Goal: Find specific page/section: Find specific page/section

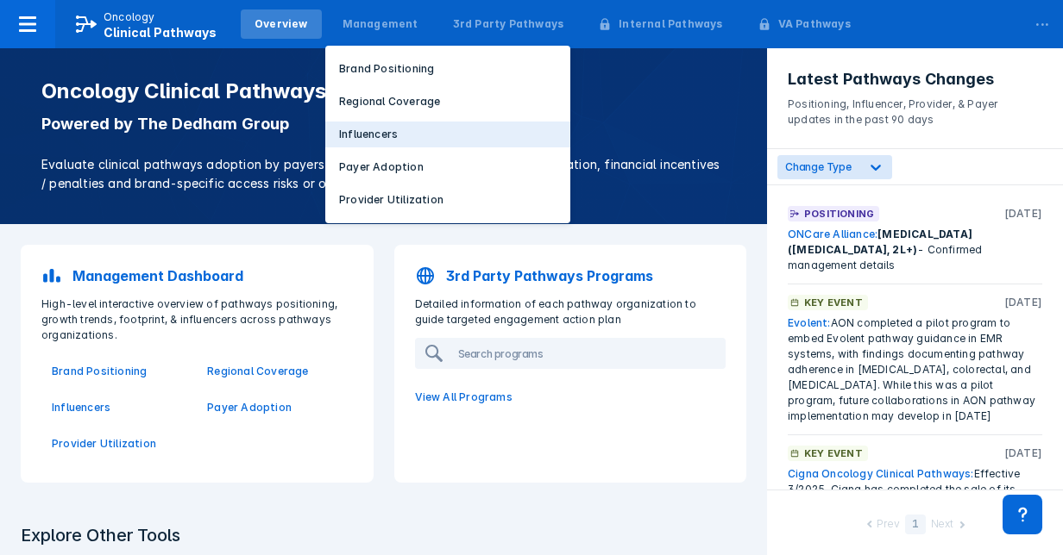
click at [360, 130] on p "Influencers" at bounding box center [368, 135] width 59 height 16
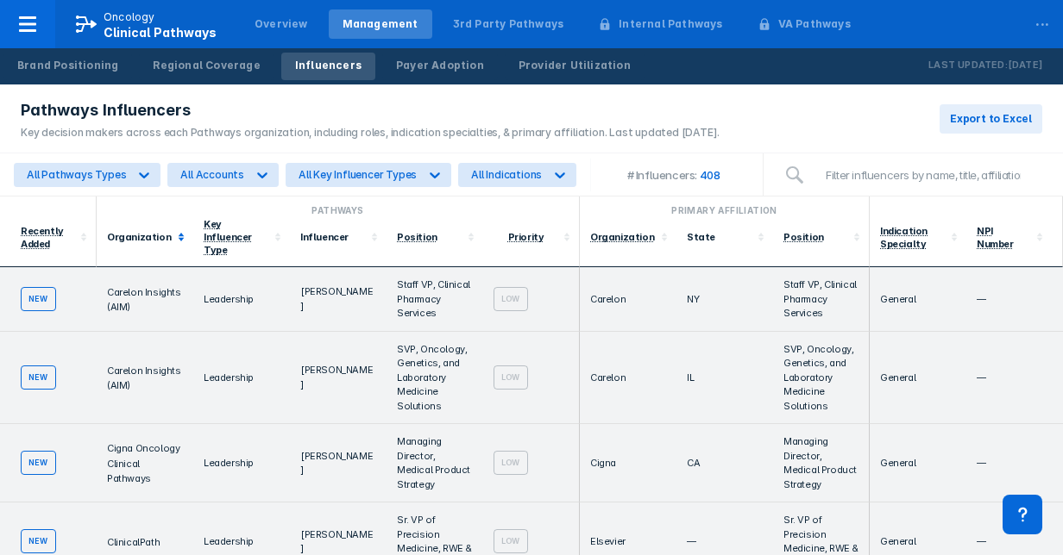
click at [151, 231] on div "Organization" at bounding box center [140, 237] width 66 height 12
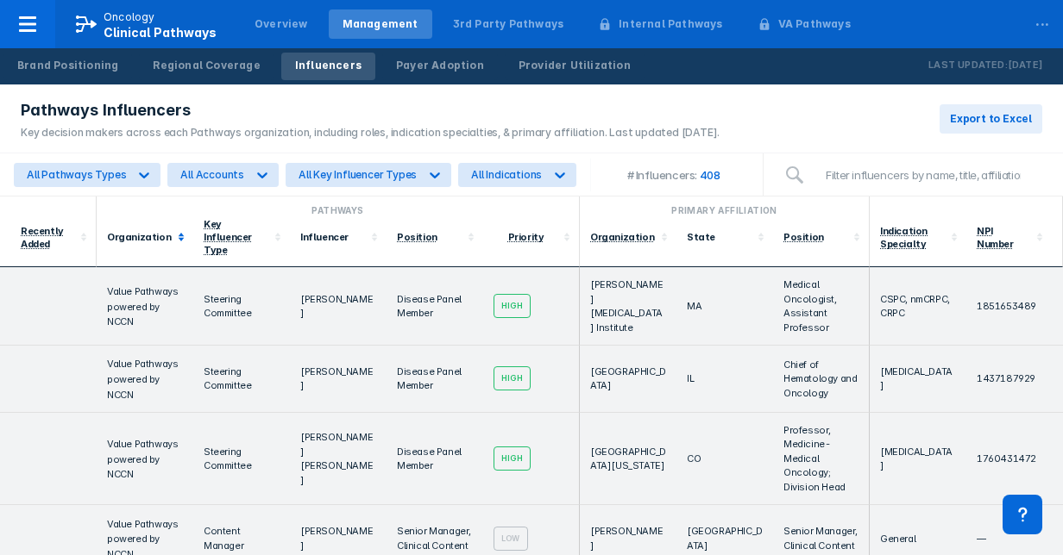
click at [179, 237] on polygon at bounding box center [182, 238] width 6 height 3
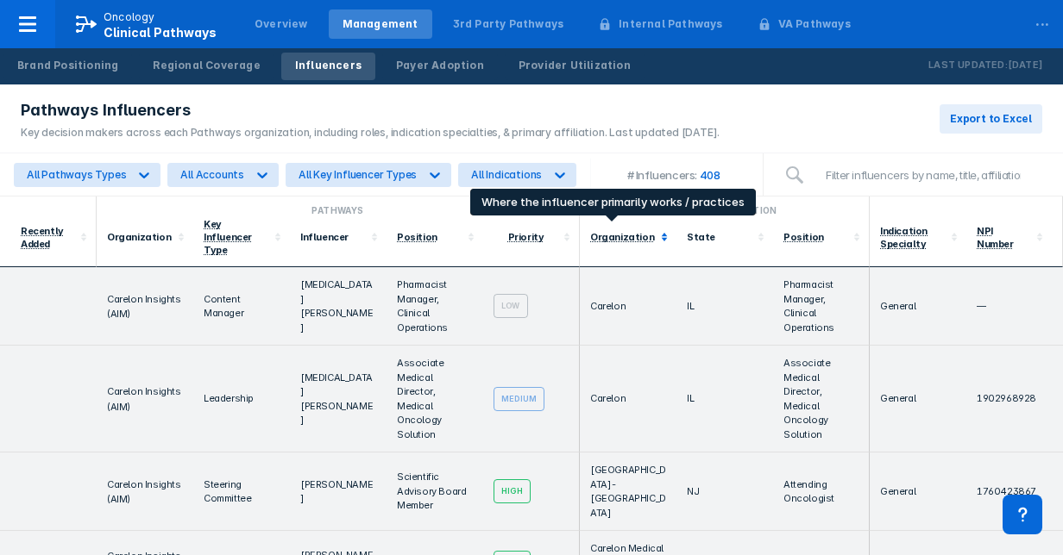
click at [614, 233] on div "Organization" at bounding box center [622, 237] width 64 height 12
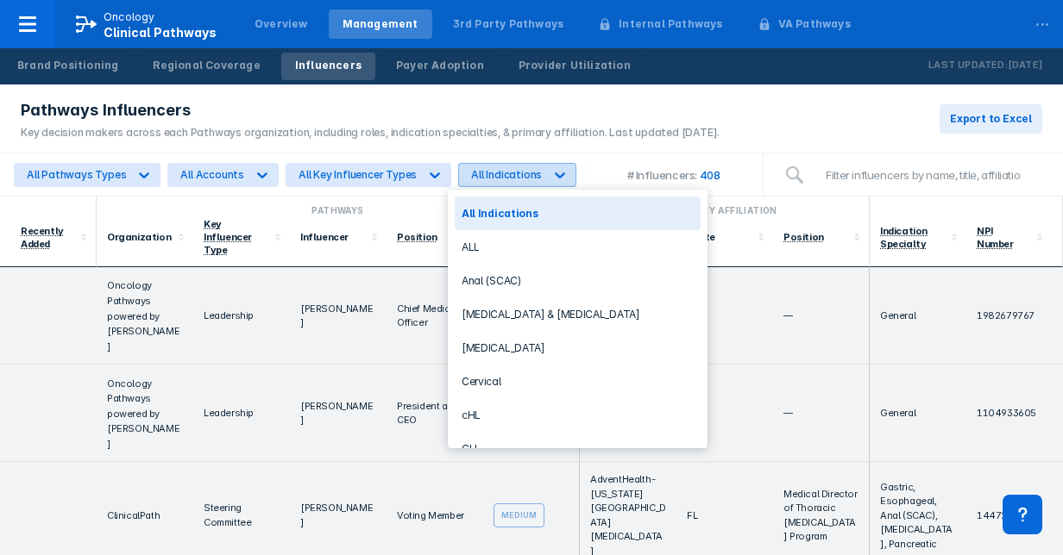
click at [489, 185] on div "All Indications" at bounding box center [501, 175] width 85 height 22
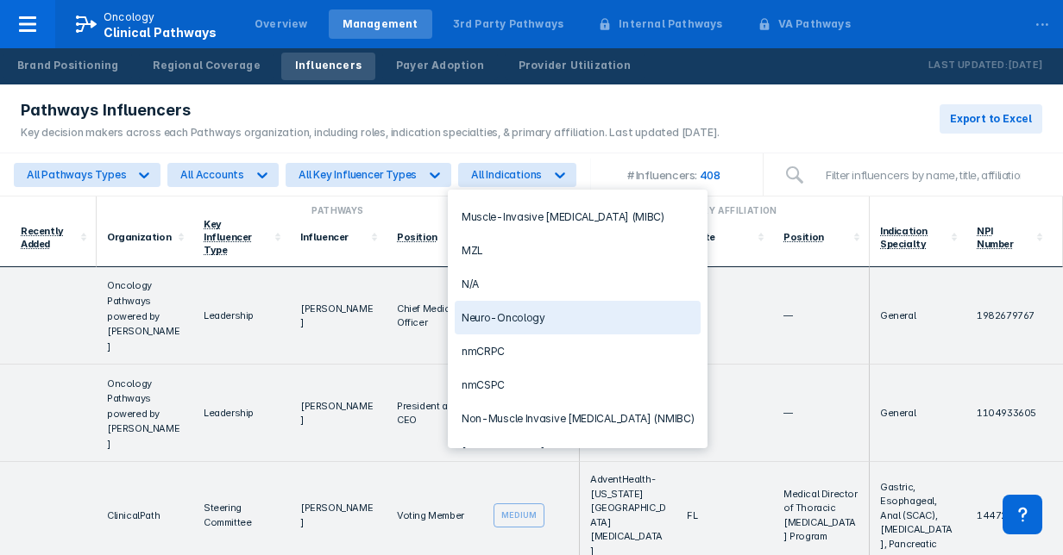
scroll to position [1377, 0]
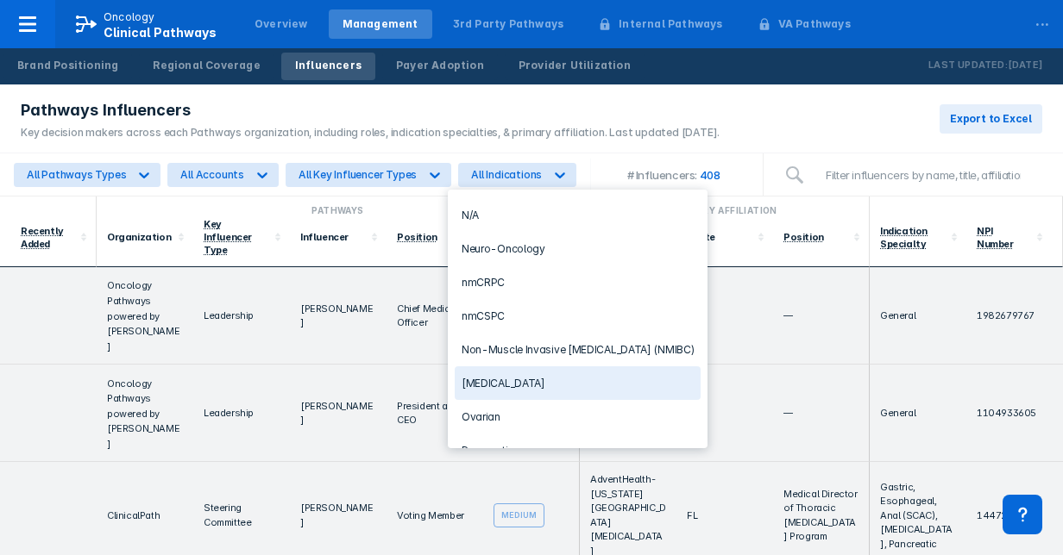
click at [495, 367] on div "[MEDICAL_DATA]" at bounding box center [578, 384] width 246 height 34
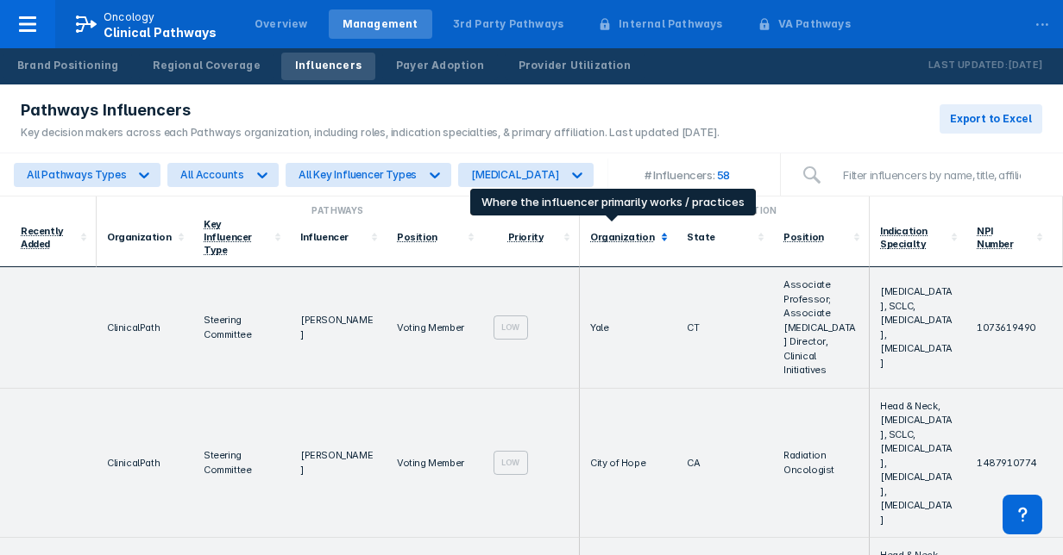
click at [609, 232] on div "Organization" at bounding box center [622, 237] width 64 height 12
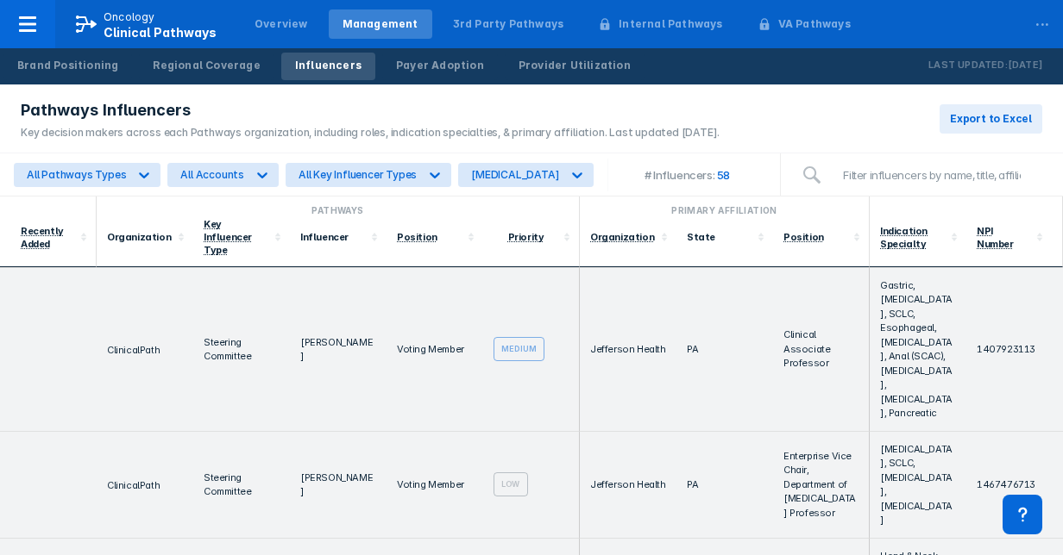
scroll to position [3232, 0]
click at [832, 186] on input "search" at bounding box center [937, 175] width 210 height 34
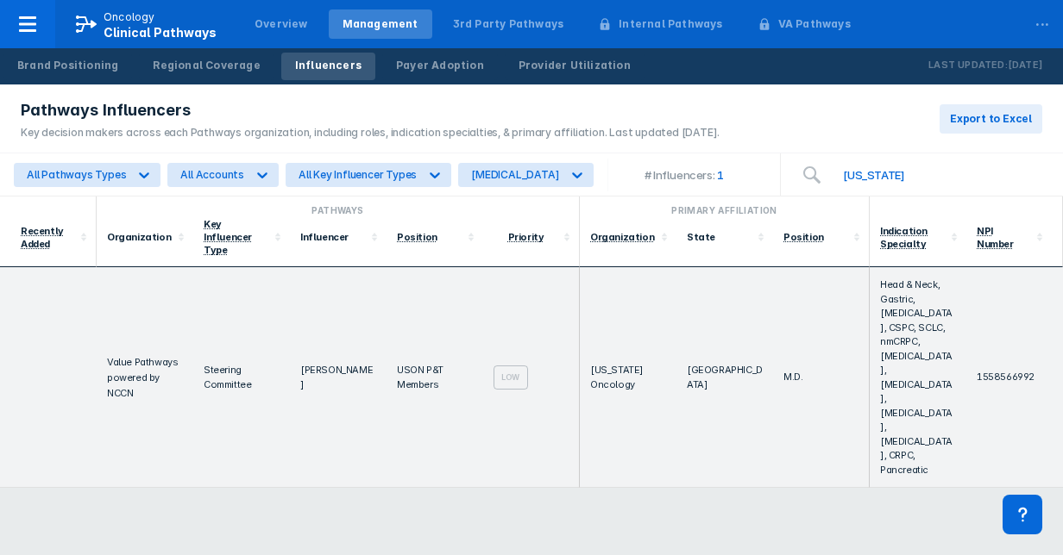
scroll to position [0, 0]
type input "T"
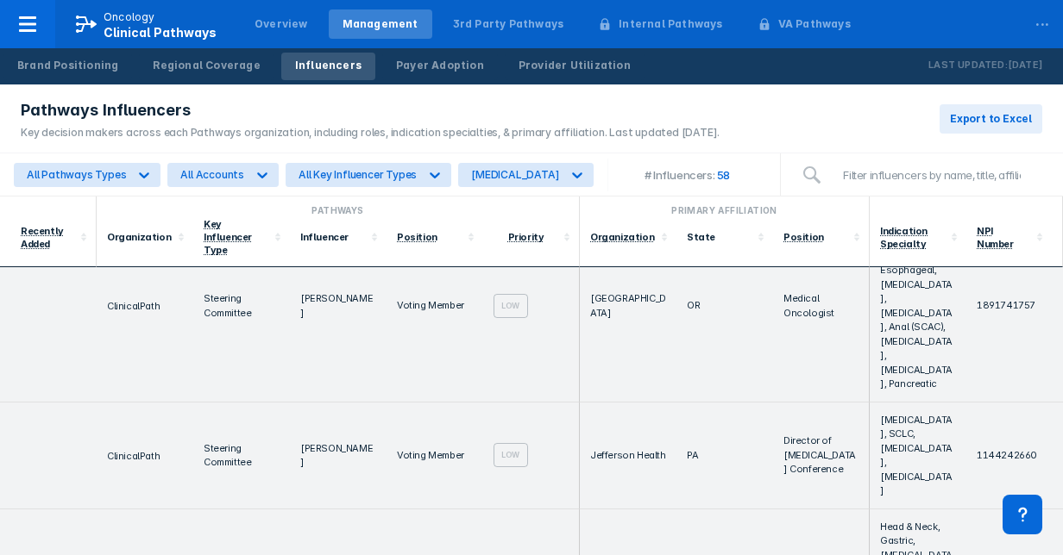
scroll to position [2216, 0]
click at [626, 235] on div "Organization" at bounding box center [622, 237] width 64 height 12
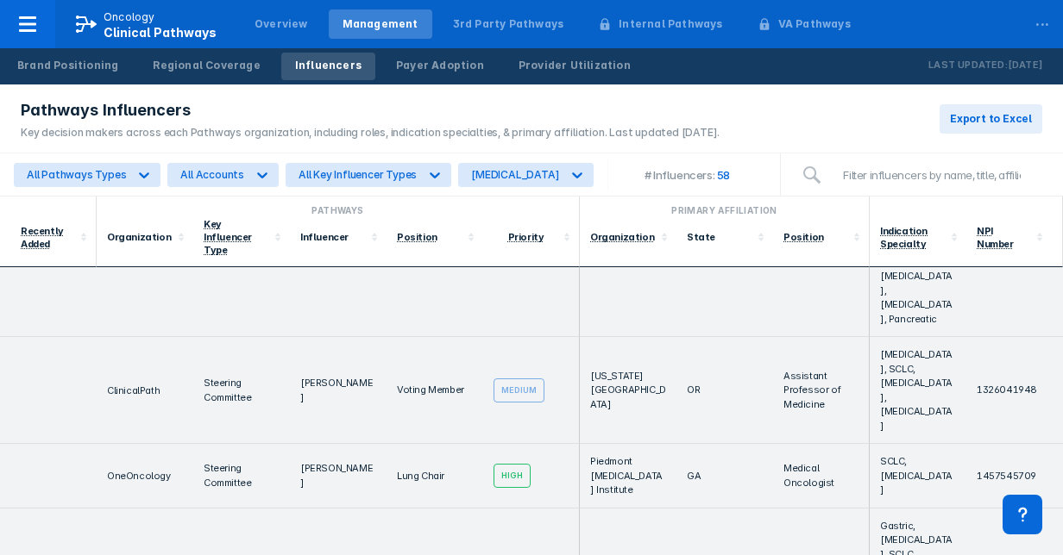
scroll to position [5759, 0]
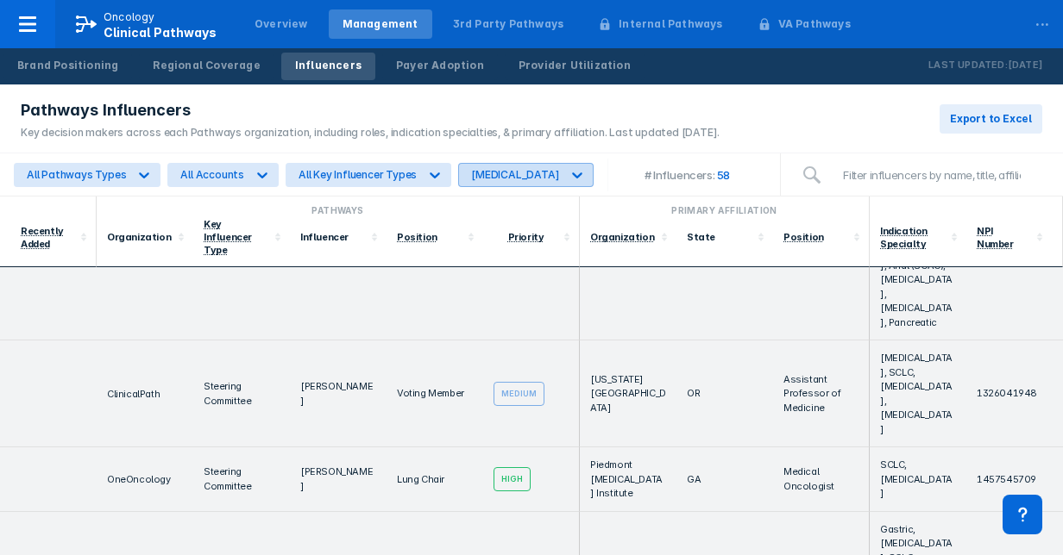
click at [561, 181] on div at bounding box center [576, 175] width 31 height 31
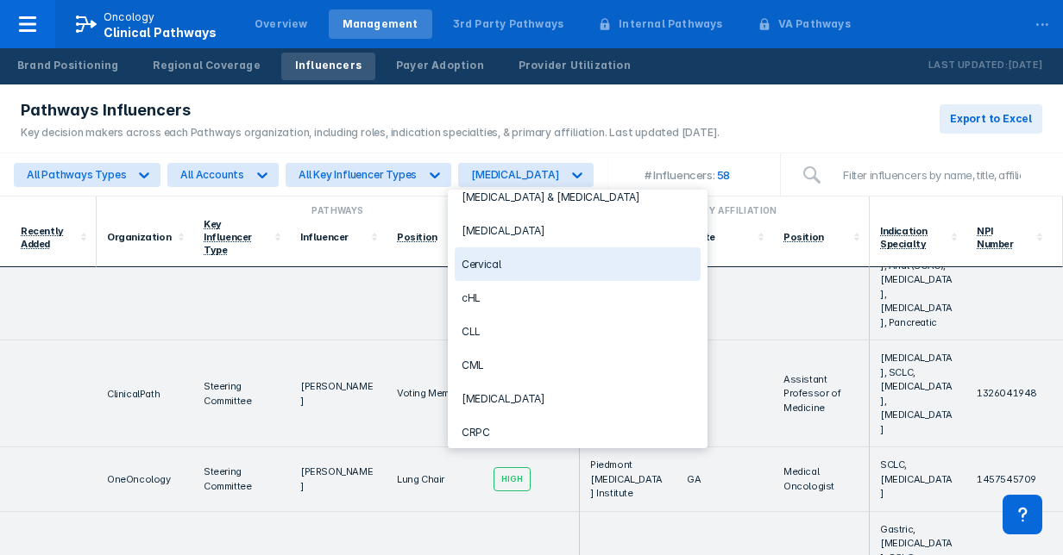
scroll to position [0, 0]
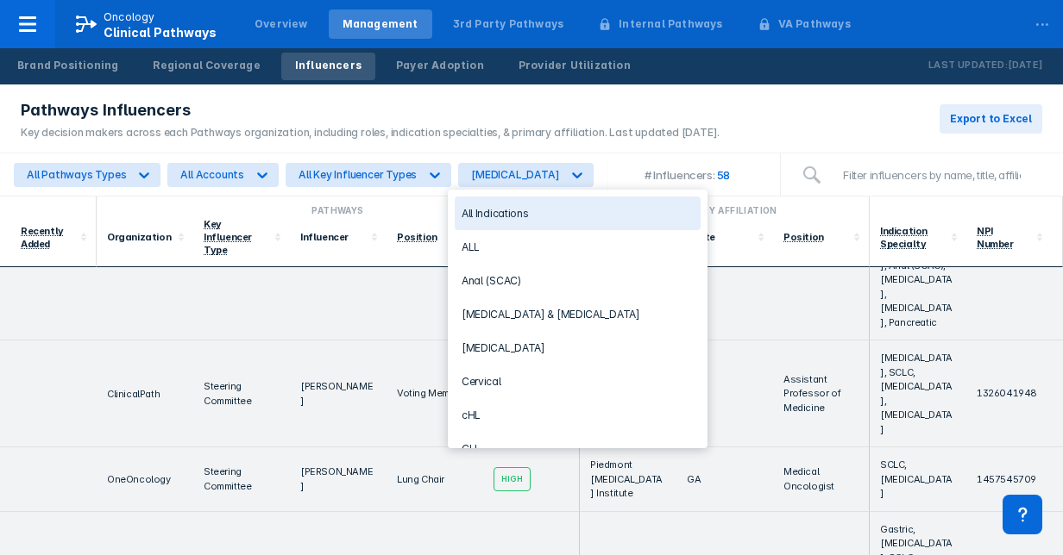
click at [506, 224] on div "All Indications" at bounding box center [578, 214] width 246 height 34
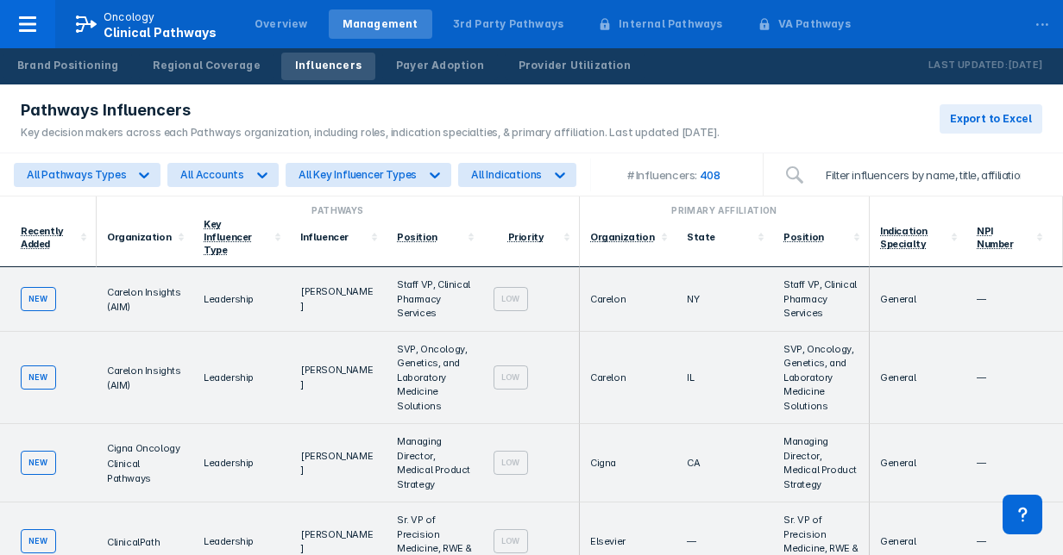
click at [856, 169] on input "search" at bounding box center [928, 175] width 227 height 34
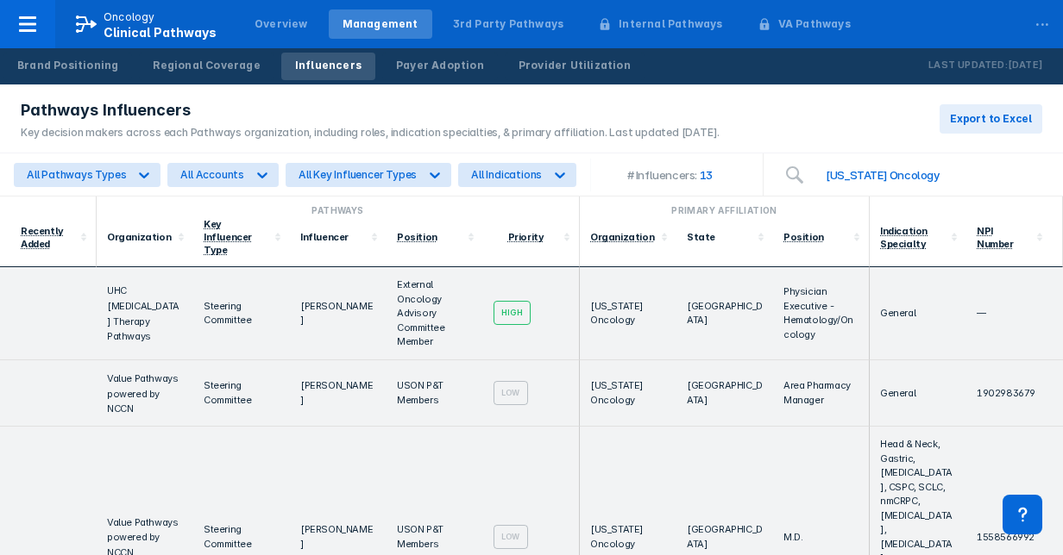
type input "[US_STATE] Oncology"
click at [505, 230] on div "Priority" at bounding box center [525, 236] width 65 height 13
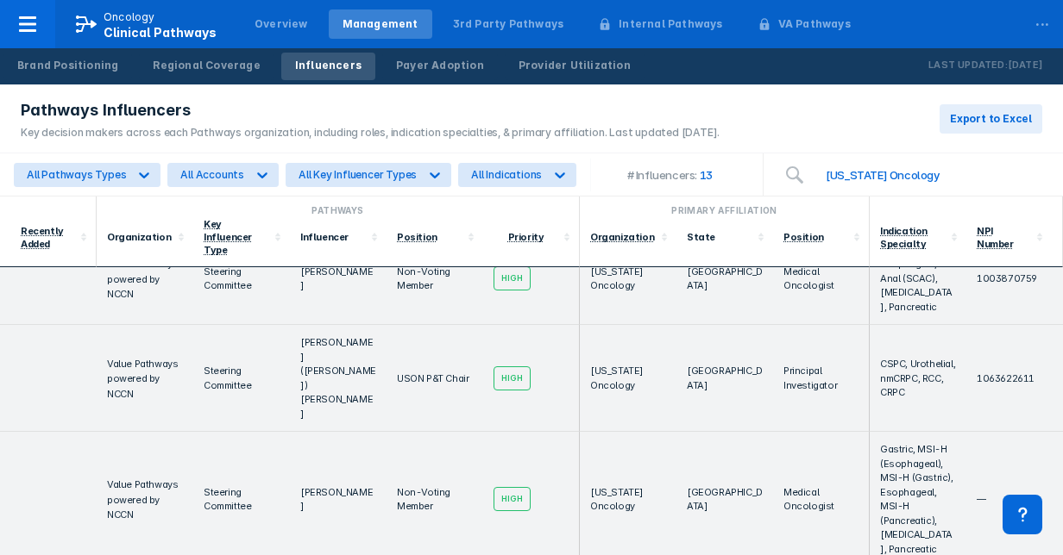
scroll to position [835, 0]
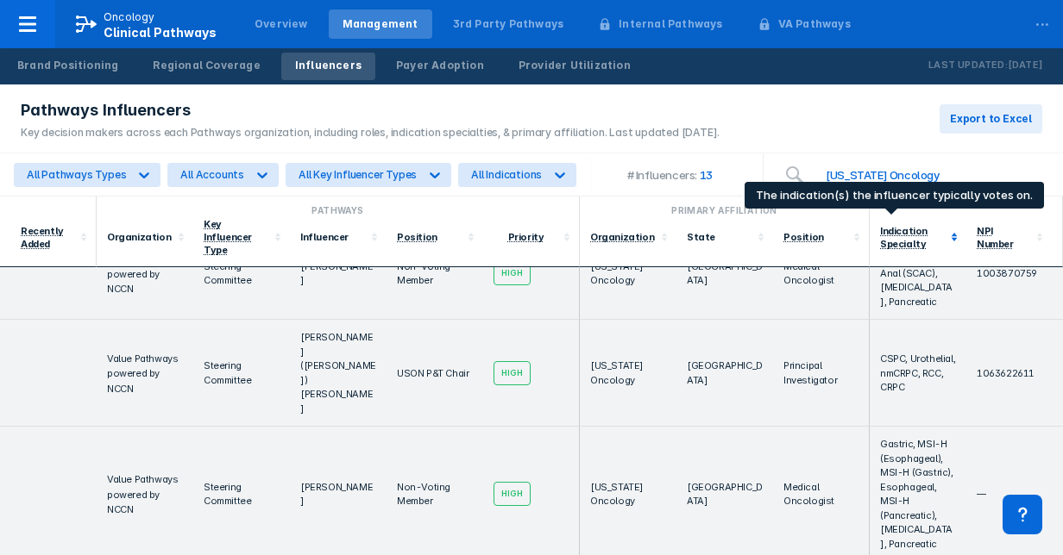
click at [902, 228] on div "Indication Specialty" at bounding box center [903, 237] width 47 height 25
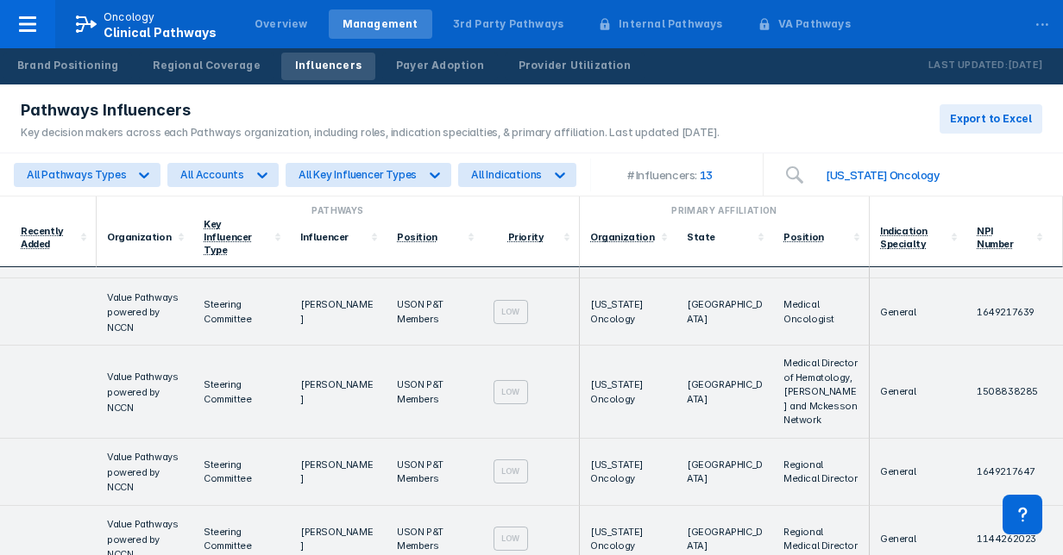
scroll to position [389, 0]
